Goal: Task Accomplishment & Management: Complete application form

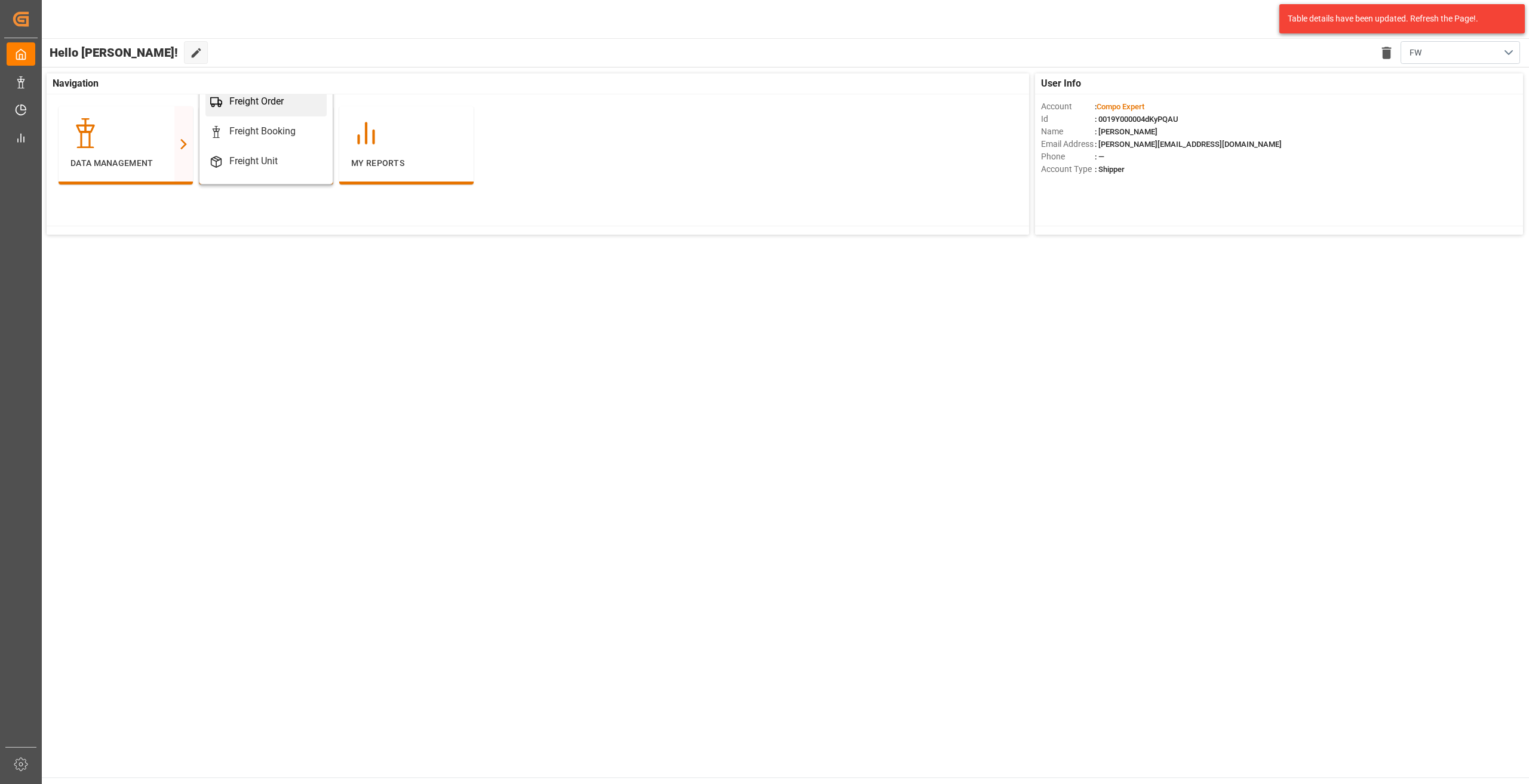
click at [267, 106] on div "Freight Order" at bounding box center [257, 101] width 54 height 14
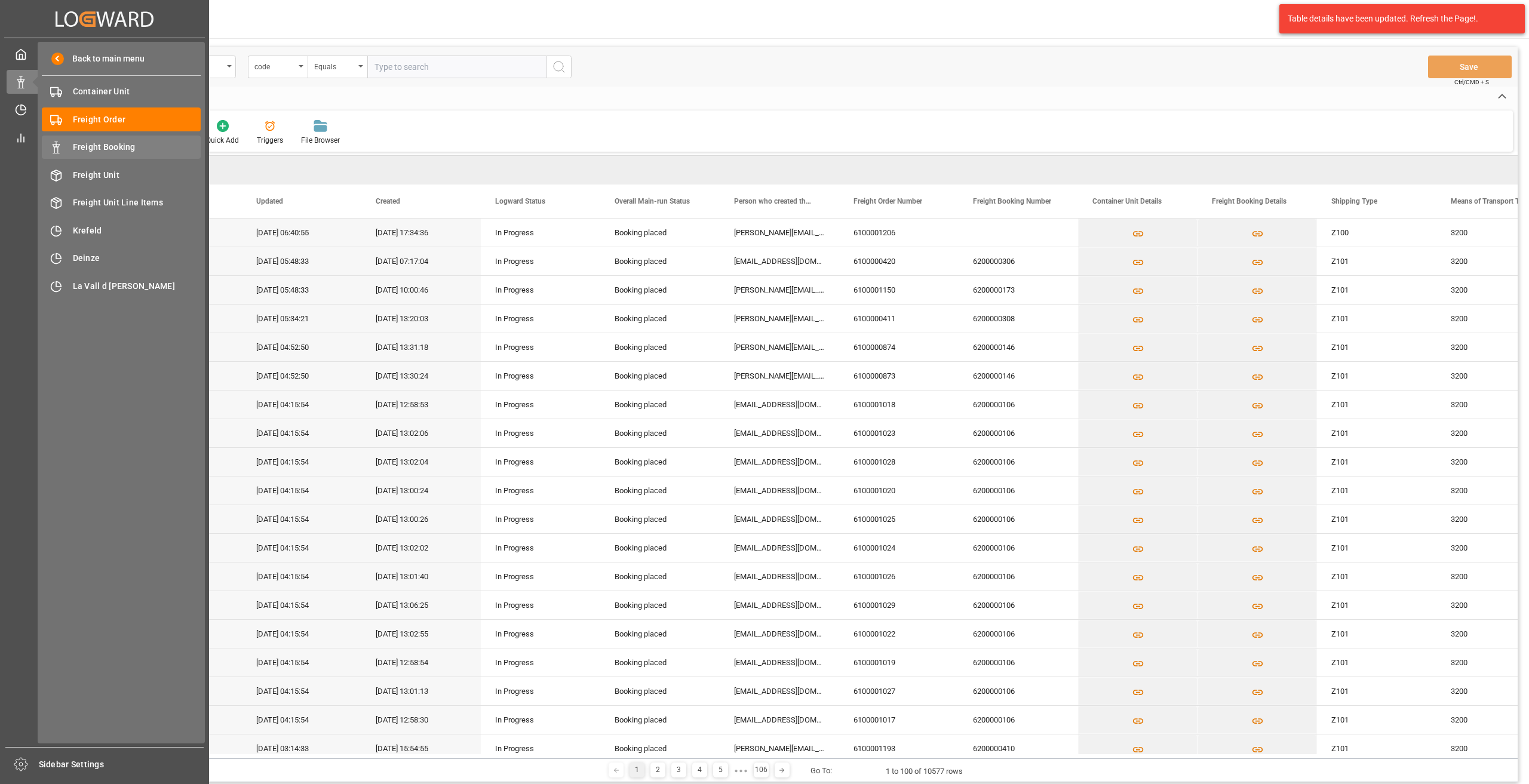
click at [107, 143] on span "Freight Booking" at bounding box center [137, 147] width 129 height 13
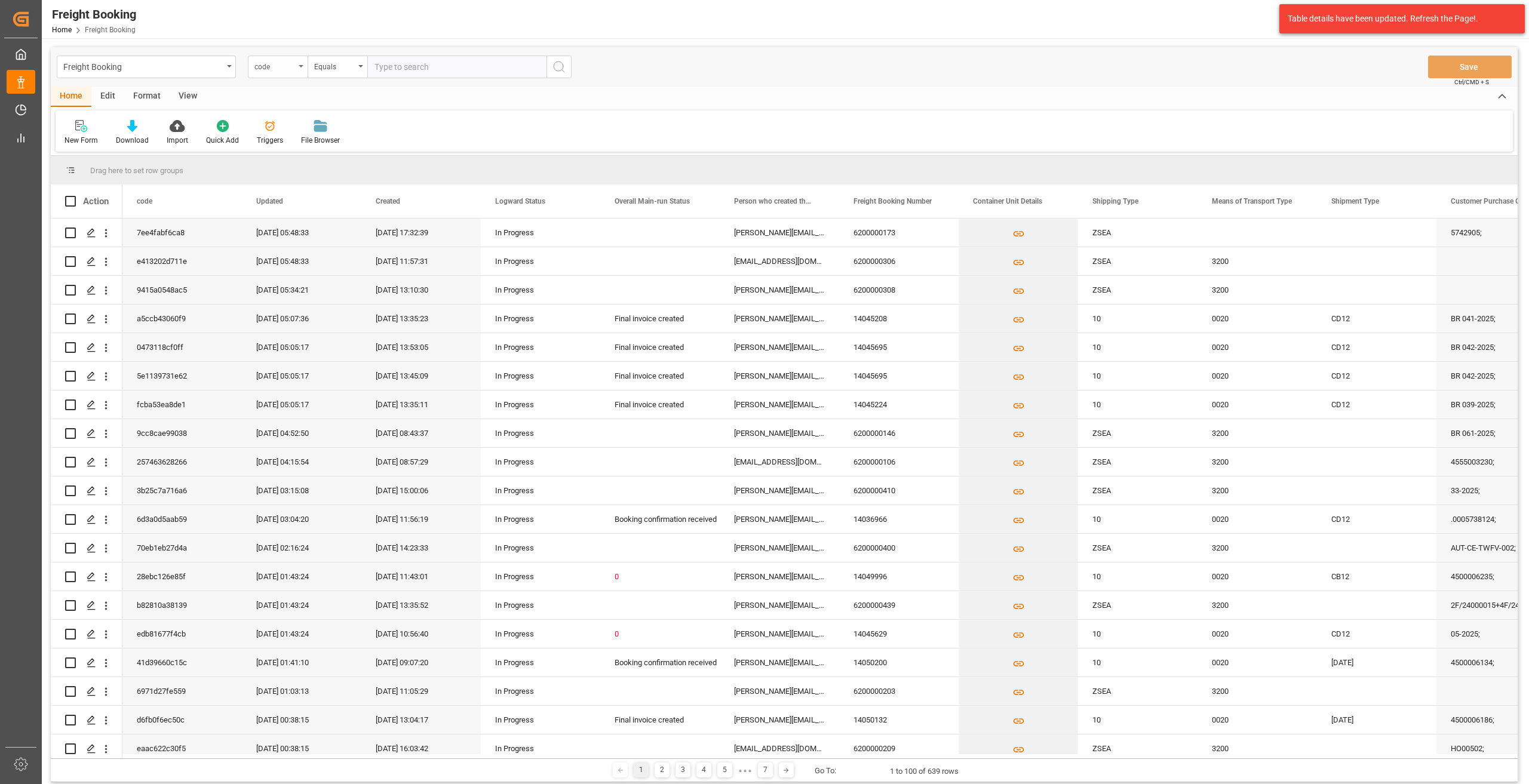
click at [290, 67] on div "code" at bounding box center [274, 65] width 41 height 14
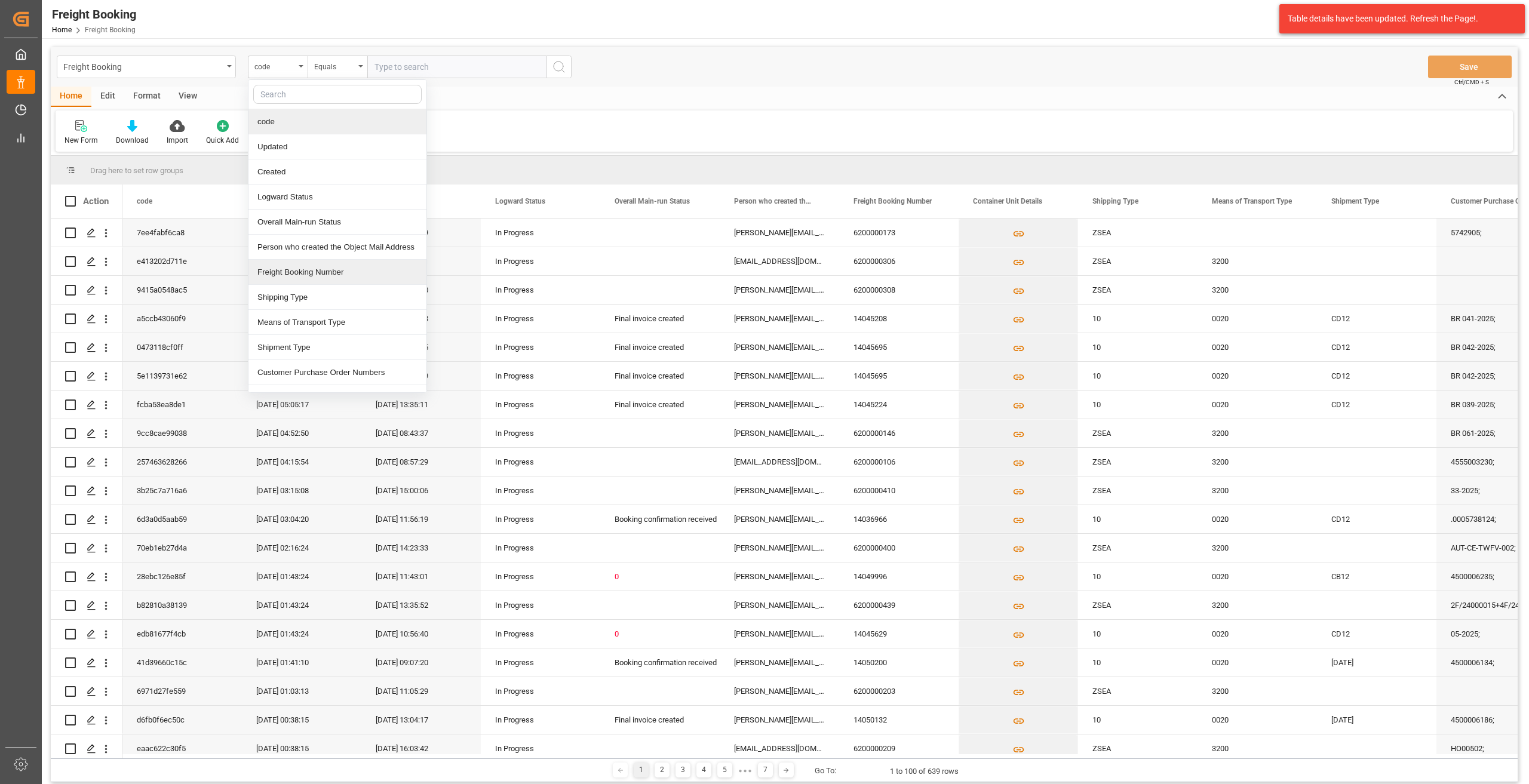
click at [314, 274] on div "Freight Booking Number" at bounding box center [337, 272] width 178 height 25
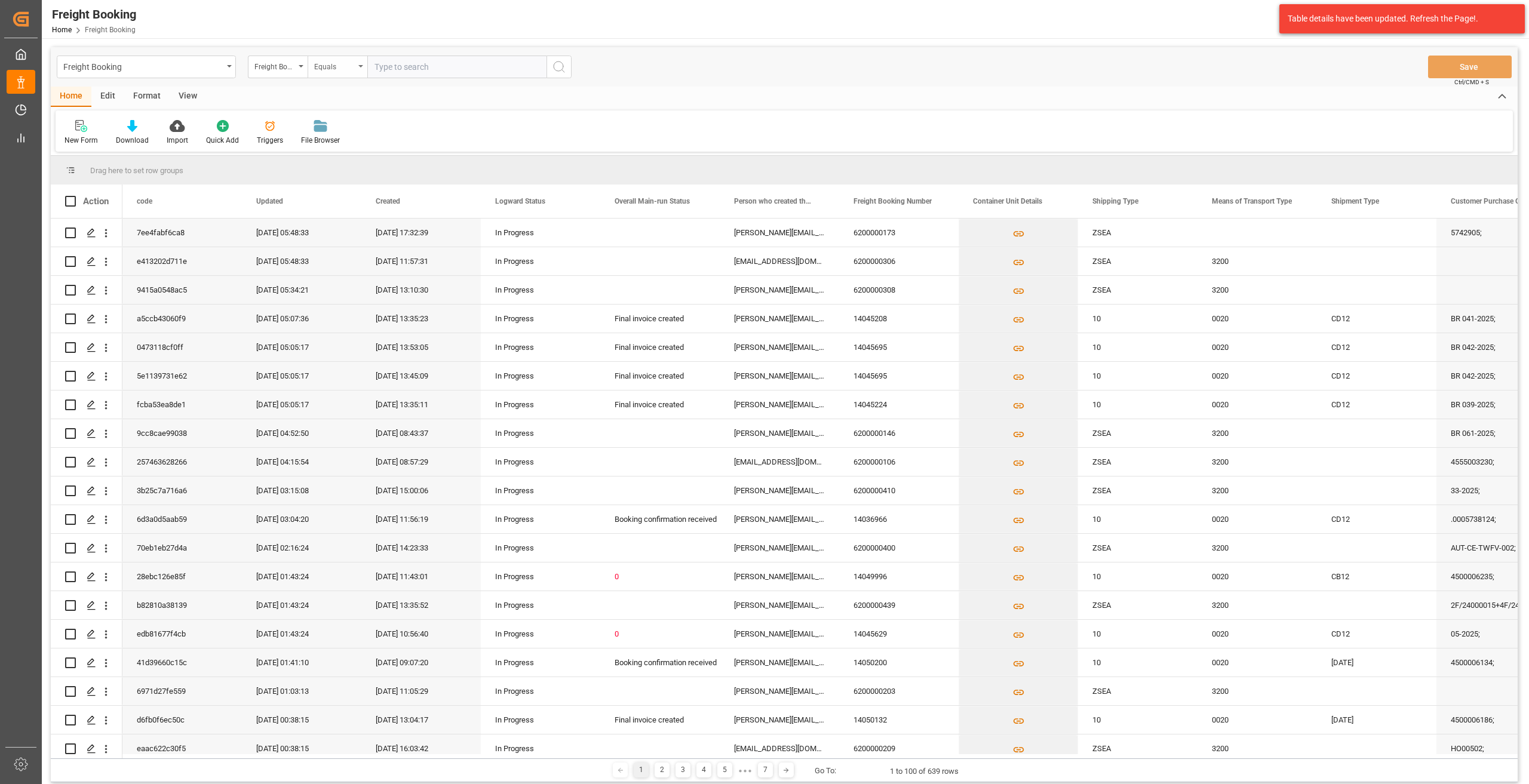
click at [347, 66] on div "Equals" at bounding box center [334, 65] width 41 height 14
click at [355, 149] on div "Fuzzy search" at bounding box center [397, 147] width 178 height 25
click at [409, 45] on div "Freight Booking Freight Booking Number Fuzzy search Save Ctrl/CMD + S Home Edit…" at bounding box center [783, 480] width 1485 height 884
click at [405, 67] on input "text" at bounding box center [457, 67] width 179 height 23
type input "14049029"
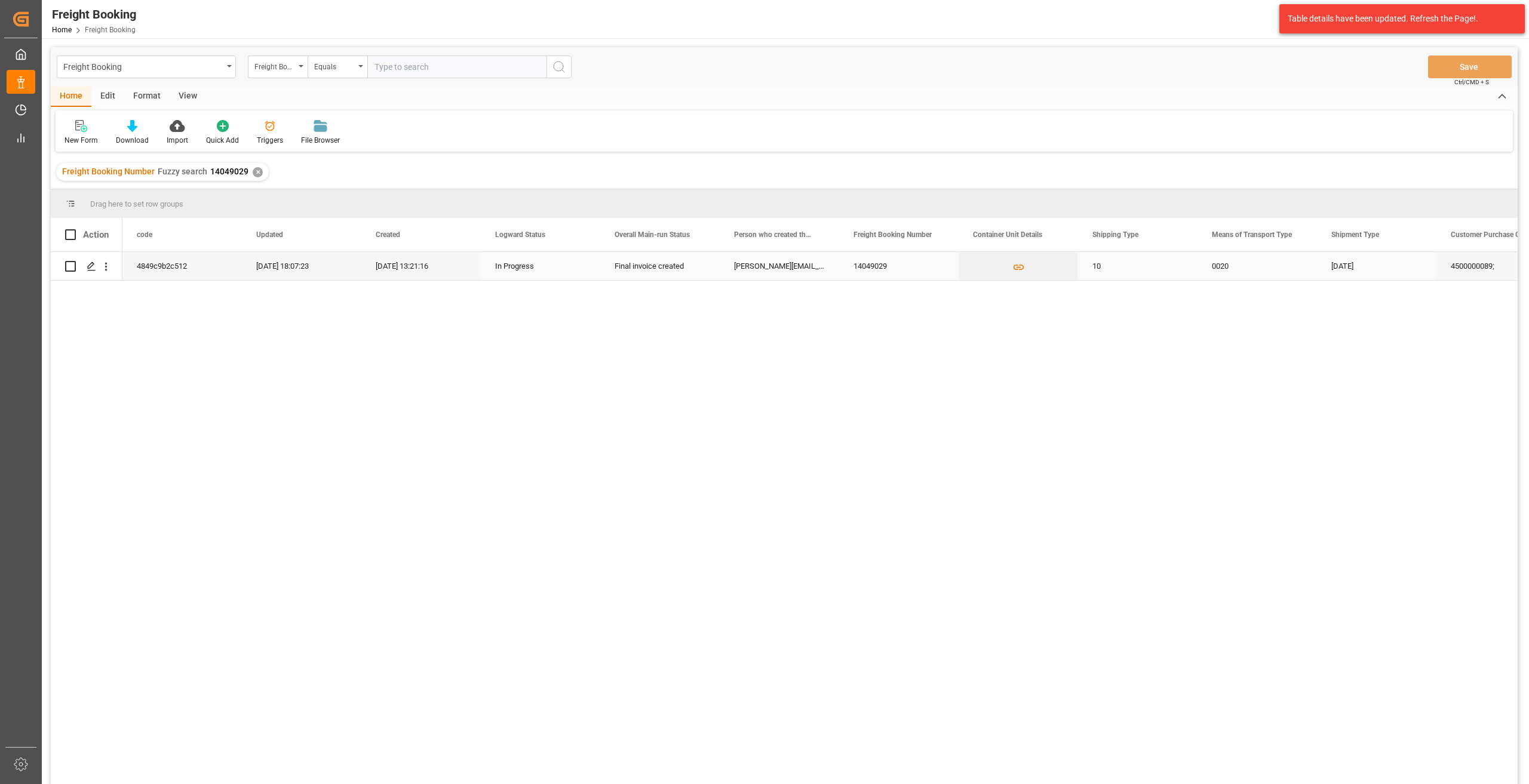
click at [750, 268] on div "[PERSON_NAME][EMAIL_ADDRESS][PERSON_NAME][DOMAIN_NAME]" at bounding box center [779, 266] width 119 height 28
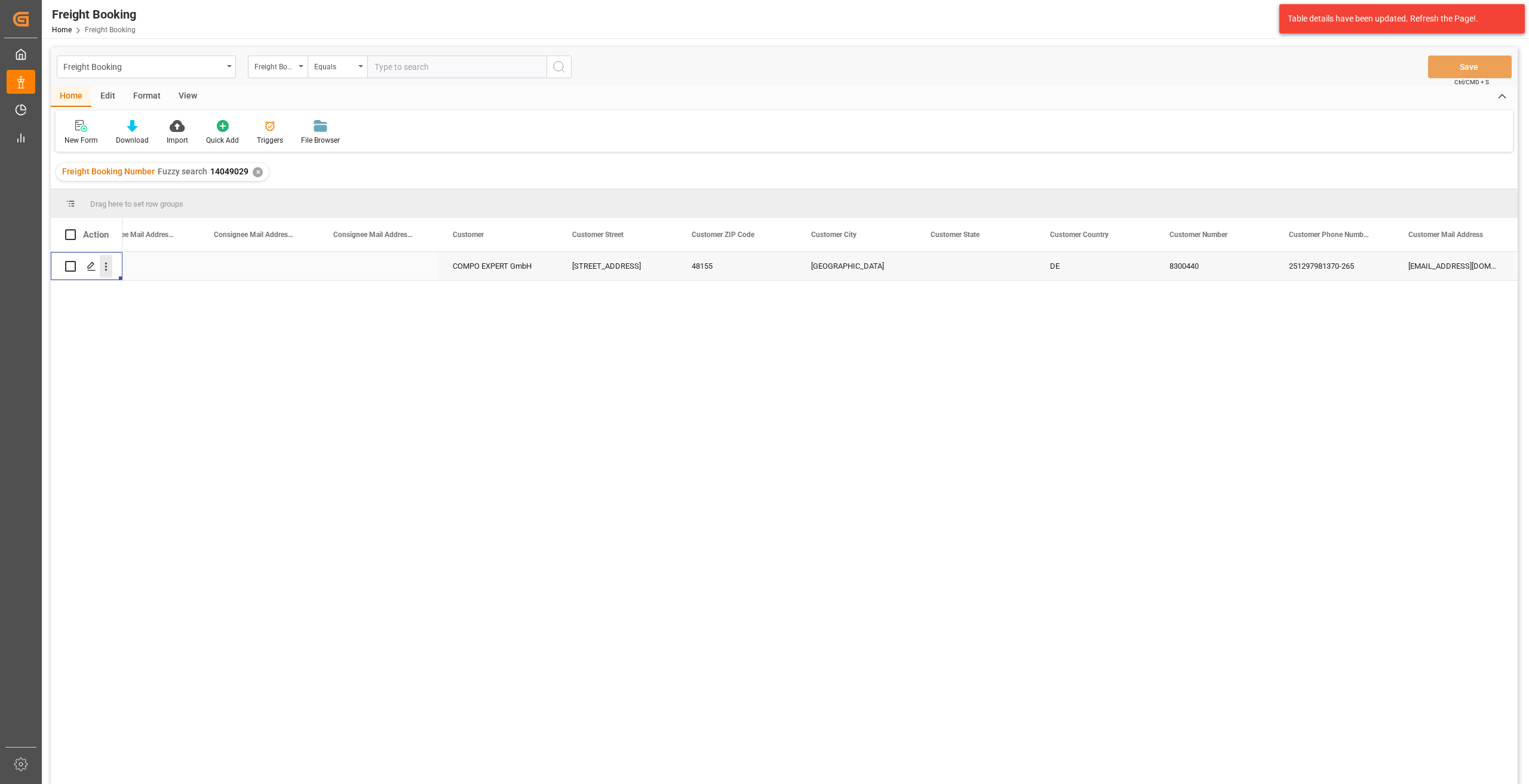
click at [109, 267] on icon "open menu" at bounding box center [107, 267] width 13 height 13
click at [144, 289] on span "Open in new tab" at bounding box center [184, 292] width 109 height 13
drag, startPoint x: 1439, startPoint y: 242, endPoint x: 1427, endPoint y: 205, distance: 38.9
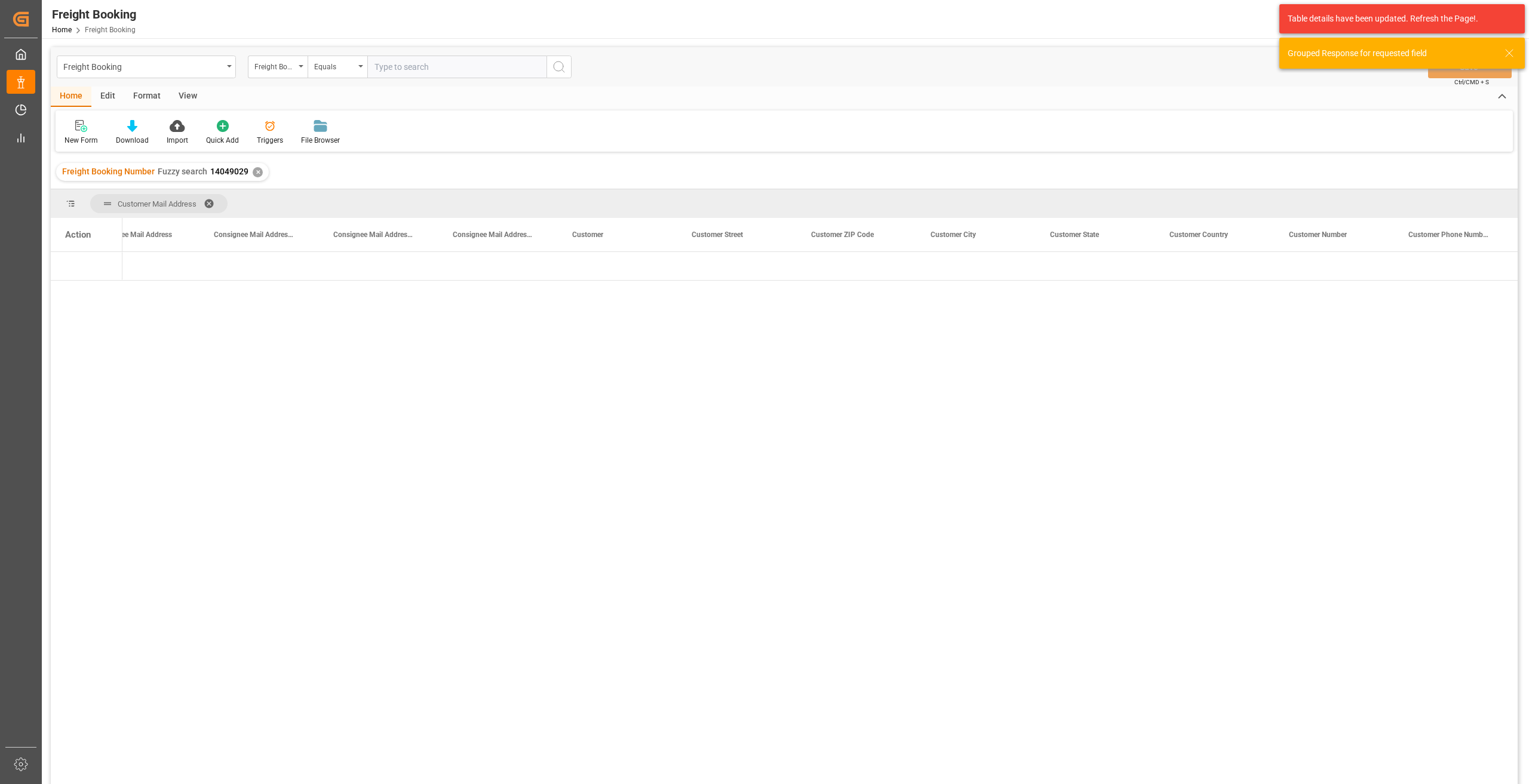
click at [252, 169] on div "✕" at bounding box center [257, 172] width 10 height 10
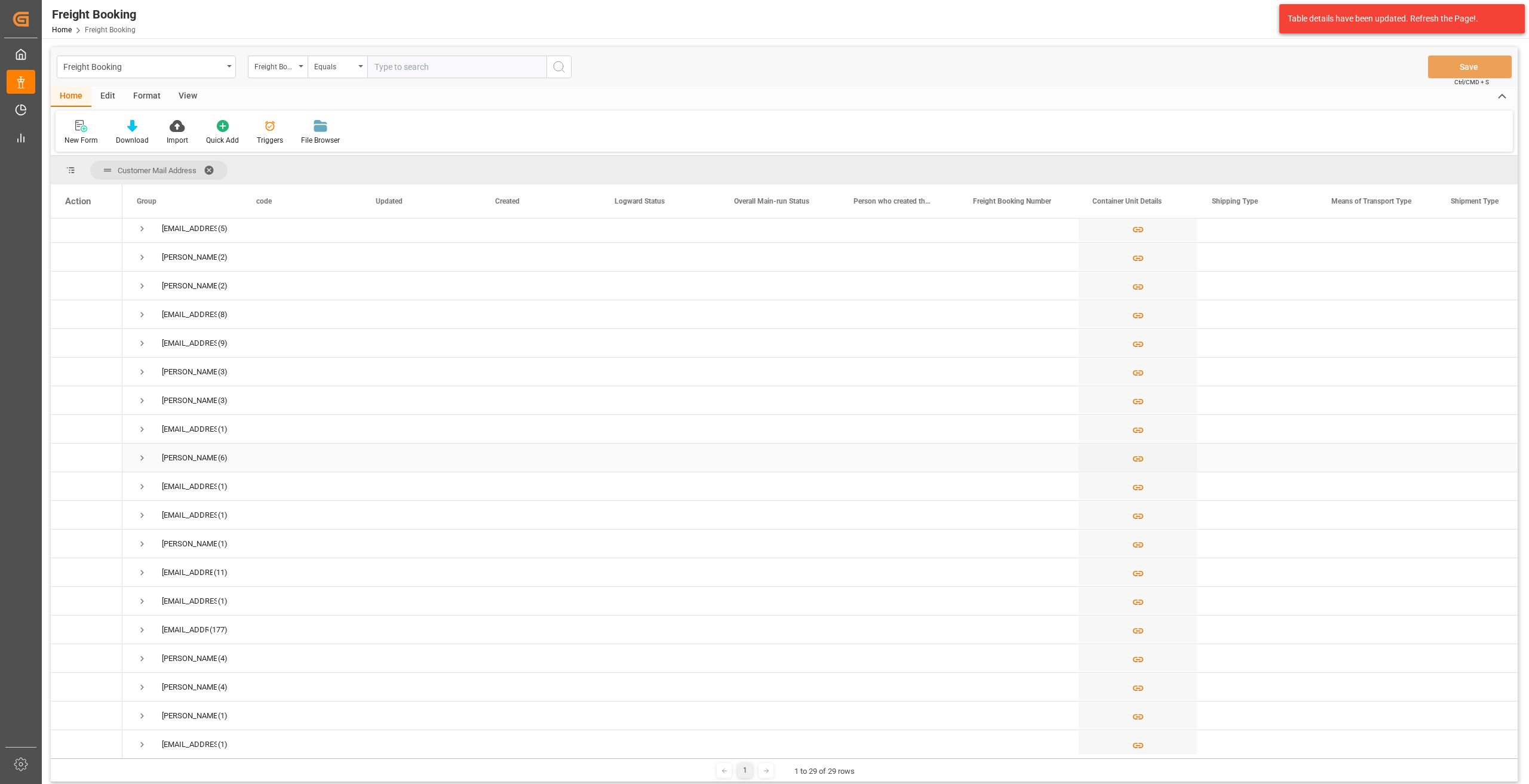
scroll to position [179, 0]
click at [139, 513] on span "Press SPACE to select this row." at bounding box center [142, 512] width 11 height 11
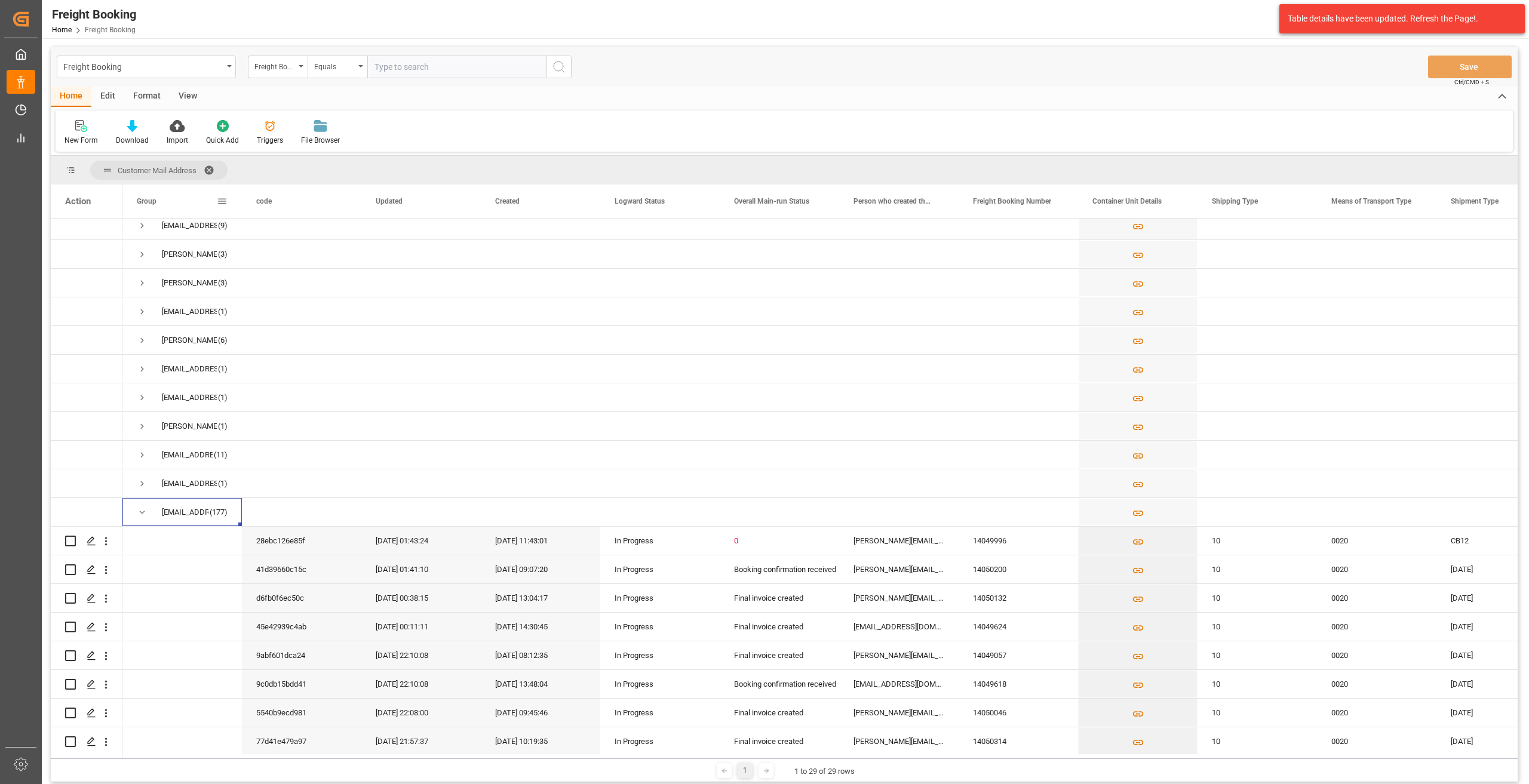
drag, startPoint x: 239, startPoint y: 202, endPoint x: 383, endPoint y: 199, distance: 144.0
click at [244, 199] on div at bounding box center [242, 201] width 5 height 34
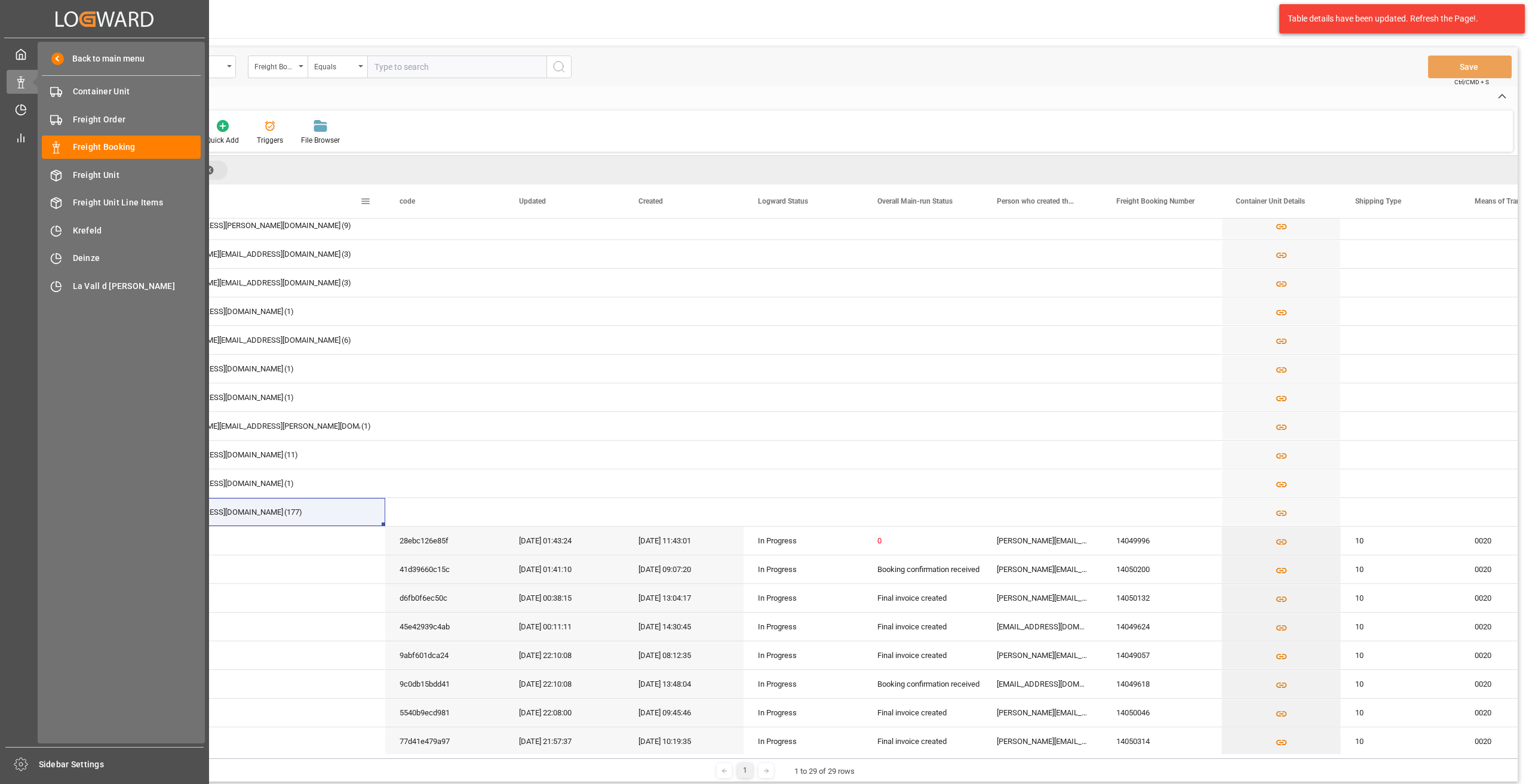
click at [71, 14] on icon "Created by potrace 1.15, written by [PERSON_NAME] [DATE]-[DATE]" at bounding box center [104, 19] width 98 height 19
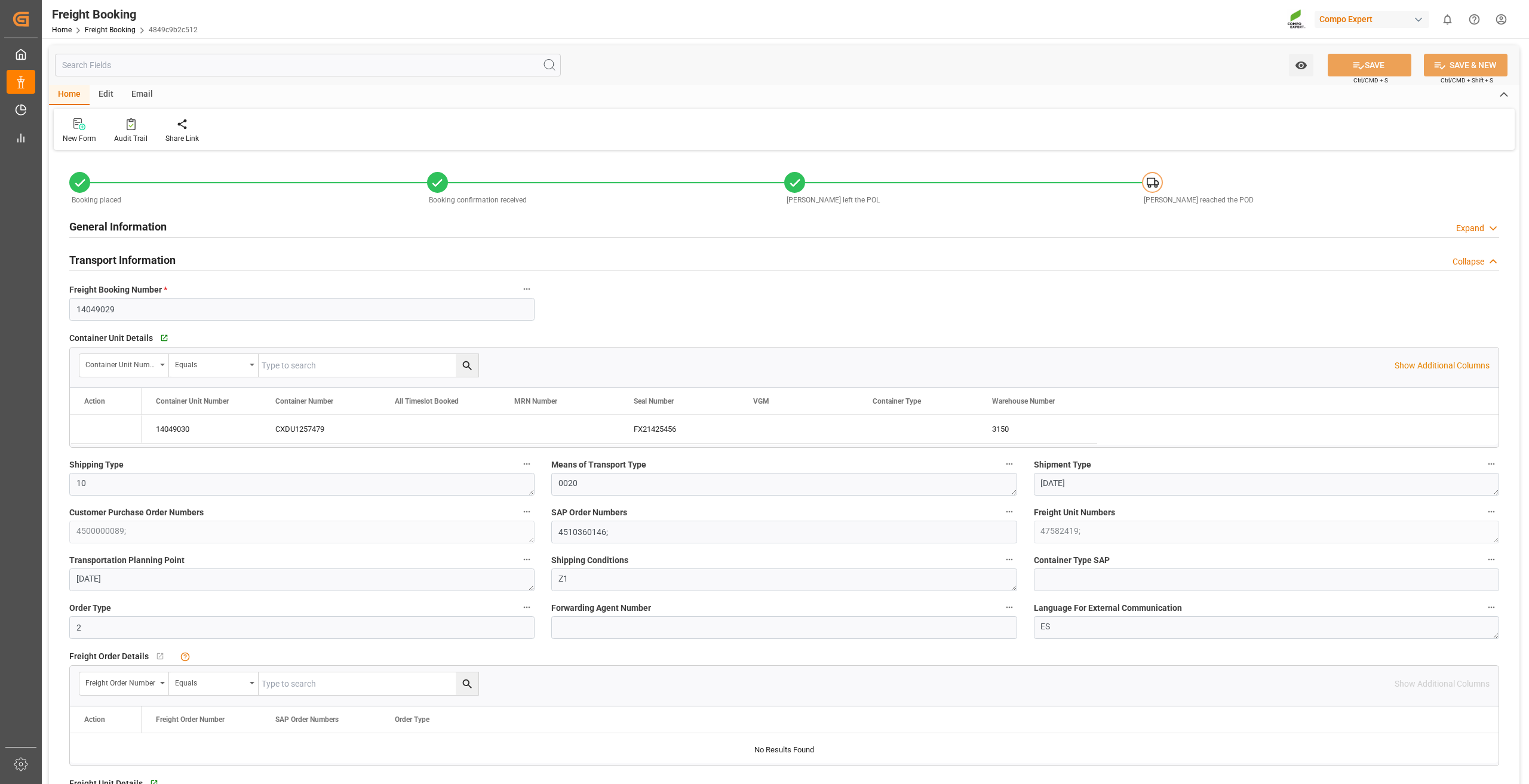
type input "MSCU"
type input "9246346"
type input "ESVLC"
type input "TRAYT"
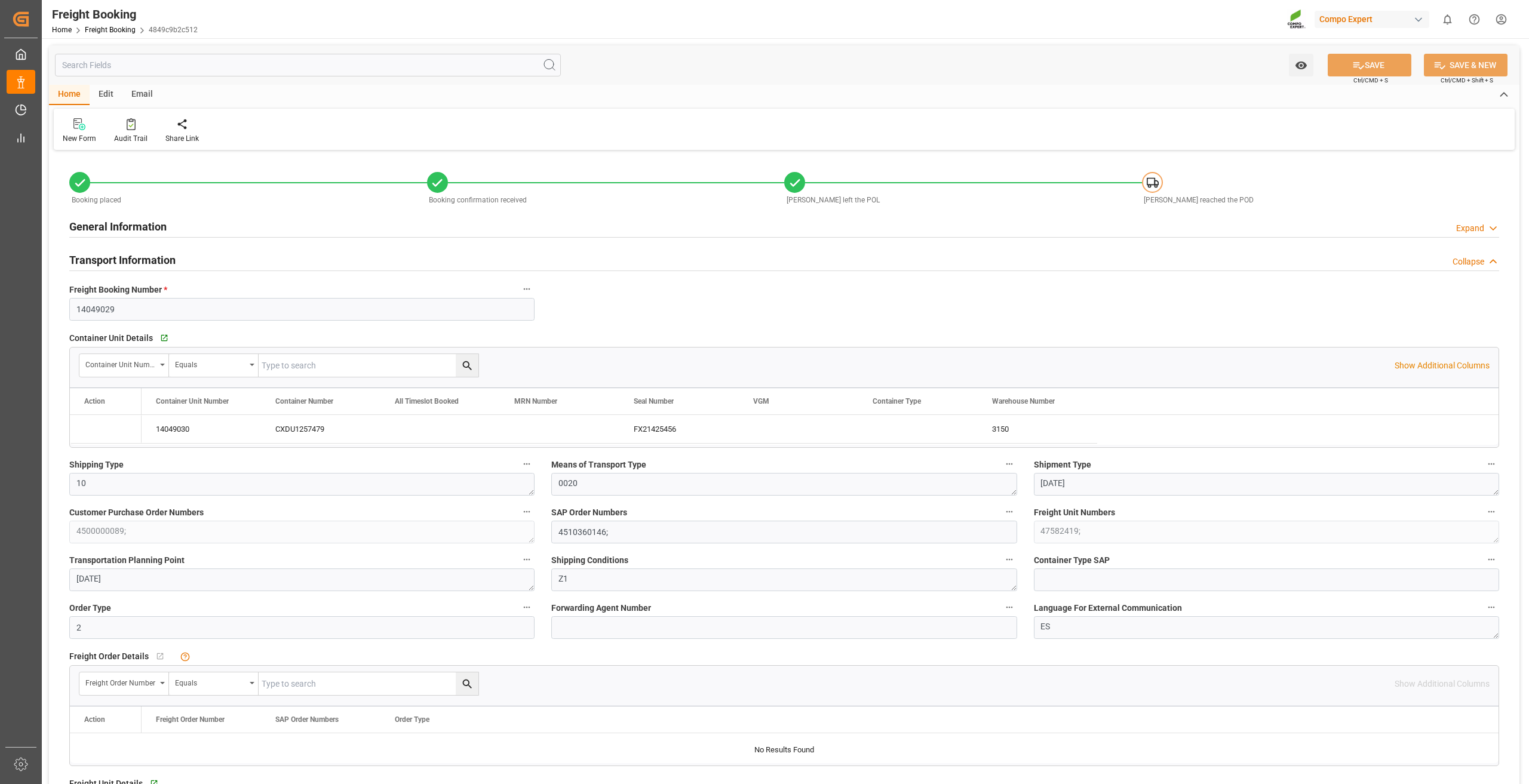
type input "20"
type input "24576"
type input "01.08.2025 00:00"
type input "09.08.2025 00:00"
type input "23.08.2025 00:00"
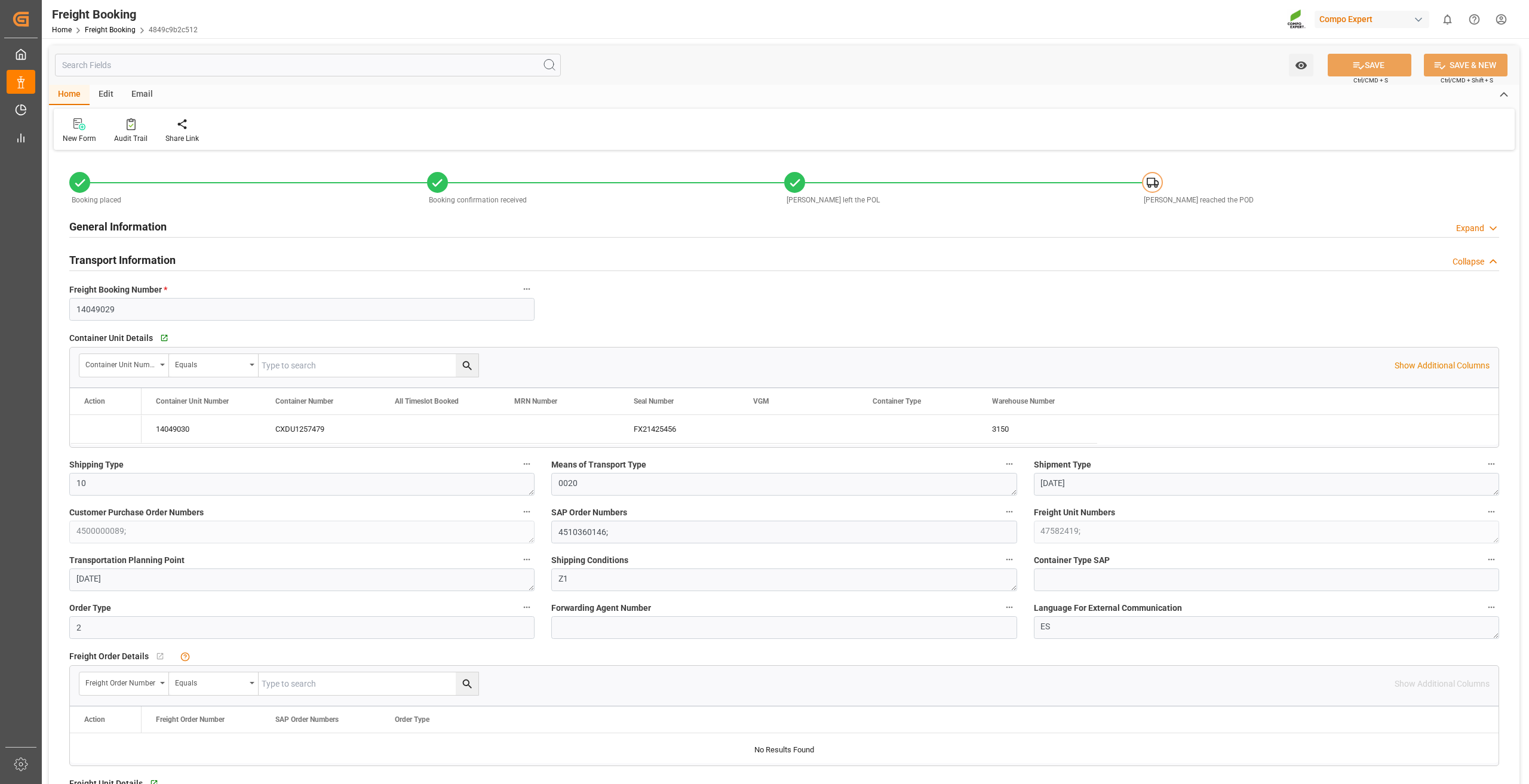
type input "11.08.2025 12:00"
type input "27.08.2025 12:00"
type input "[DATE]"
type input "09.08.2025 13:22"
type input "09.08.2025 15:07"
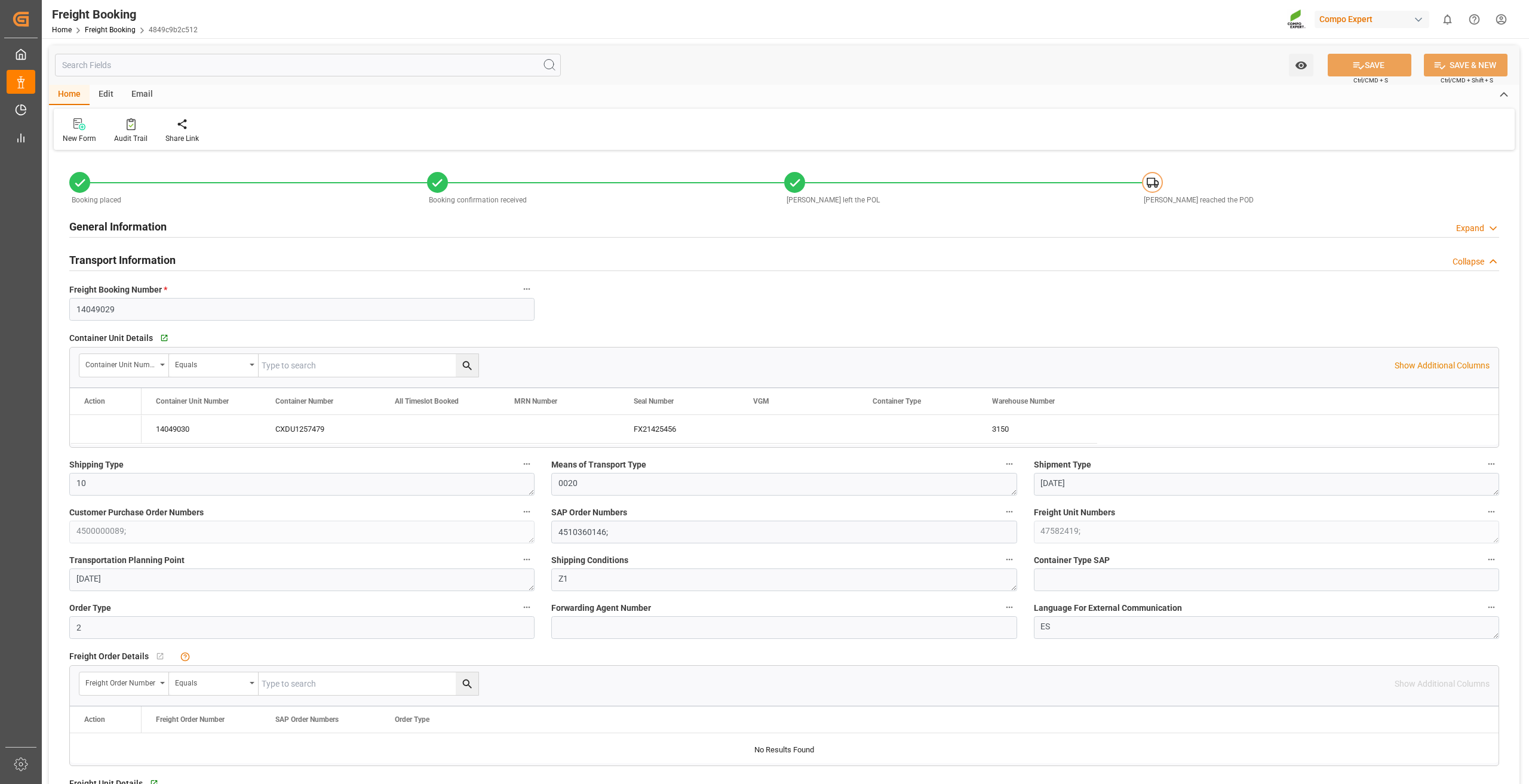
type input "16.07.2025 15:07"
type input "09.08.2025 13:12"
type input "24.07.2025 16:25"
type input "09.08.2025 13:12"
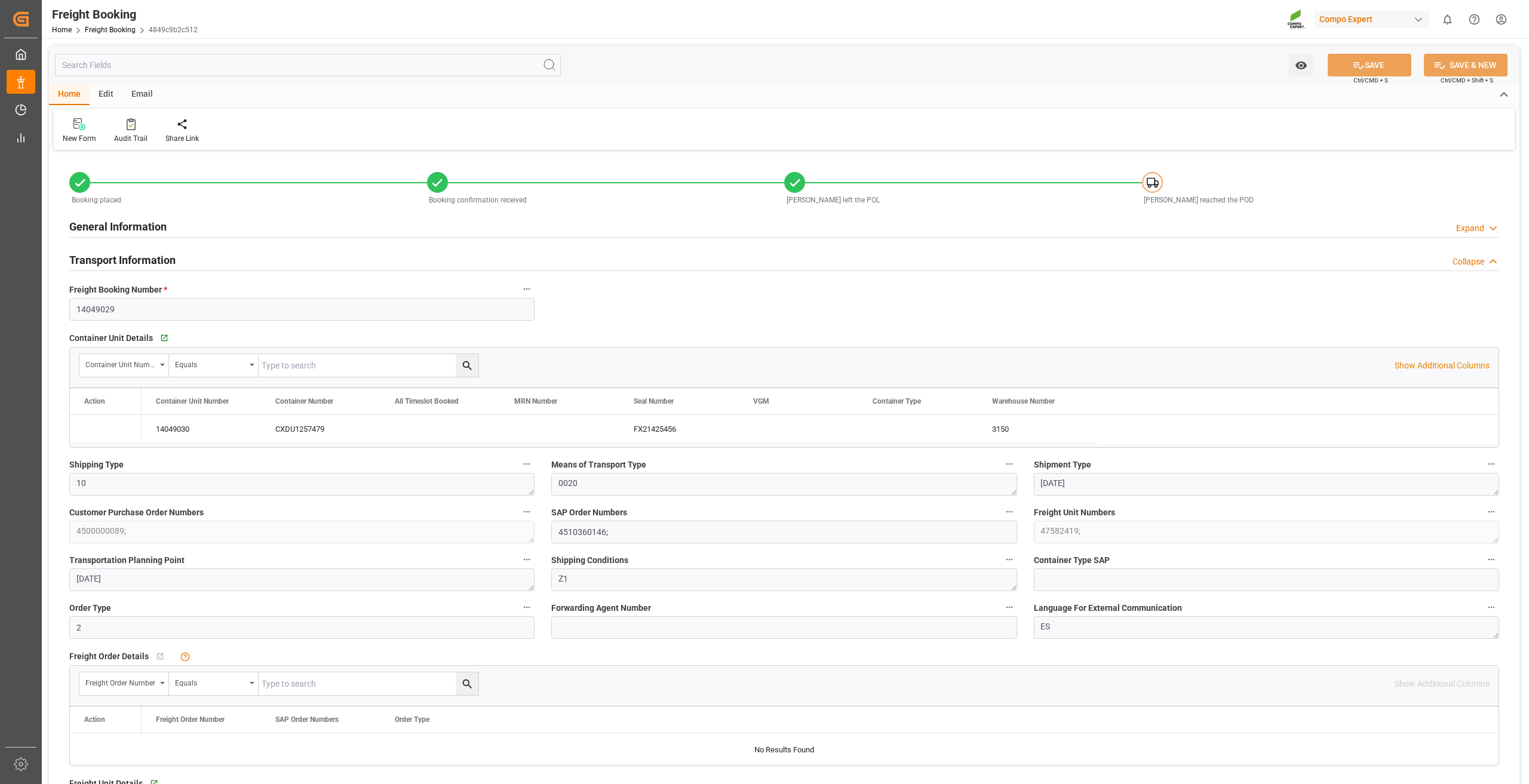
type input "09.08.2025 13:13"
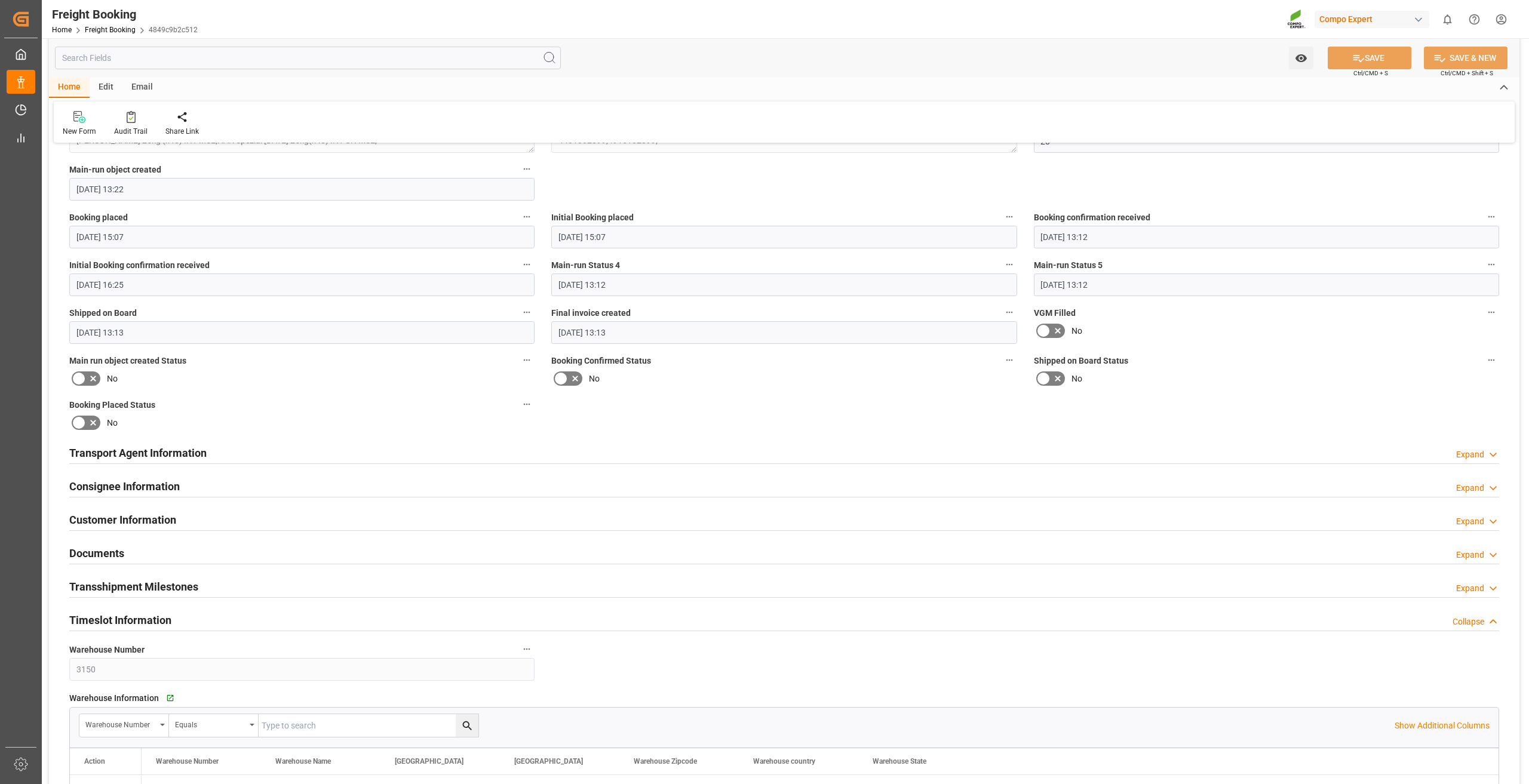
scroll to position [1314, 0]
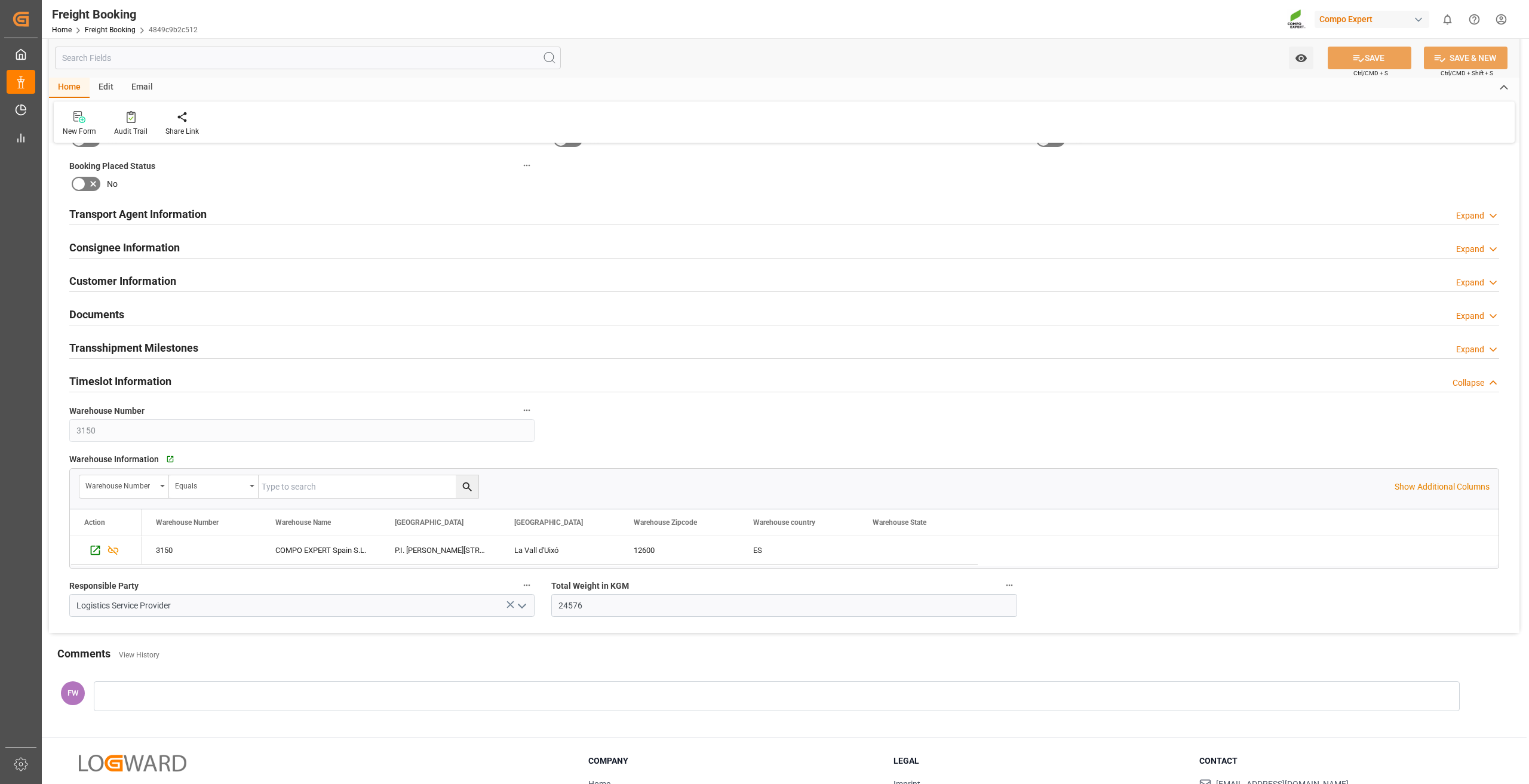
click at [132, 276] on h2 "Customer Information" at bounding box center [123, 281] width 107 height 16
